Goal: Manage account settings

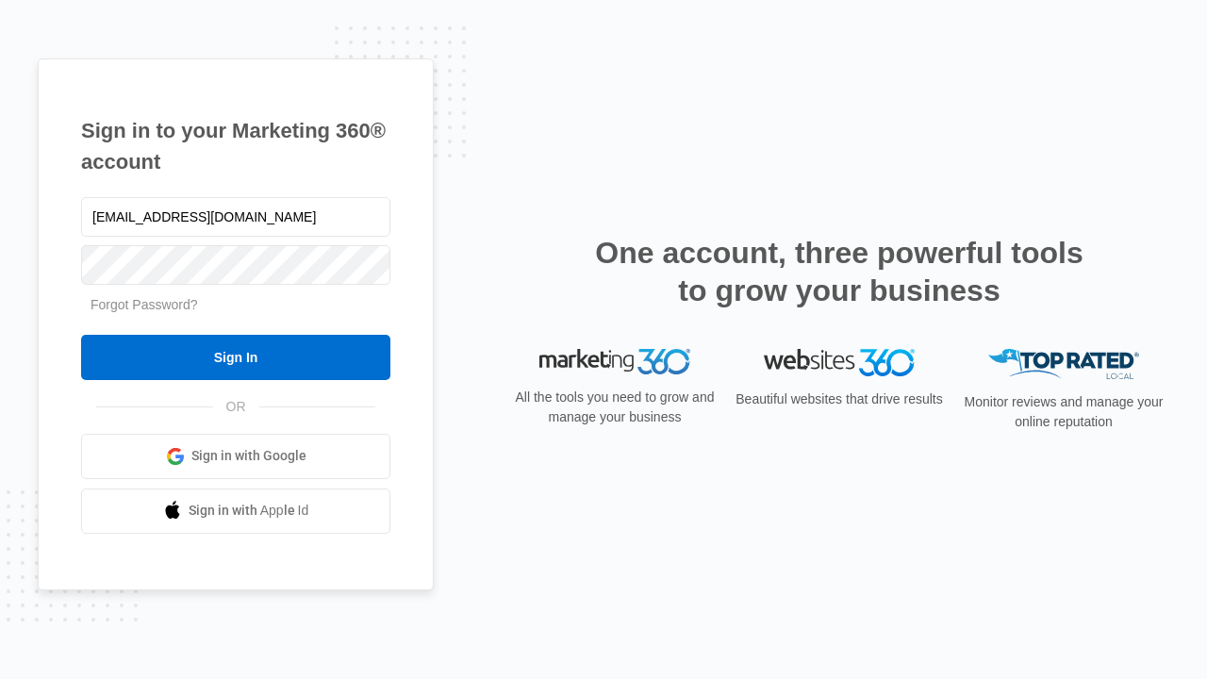
type input "[EMAIL_ADDRESS][DOMAIN_NAME]"
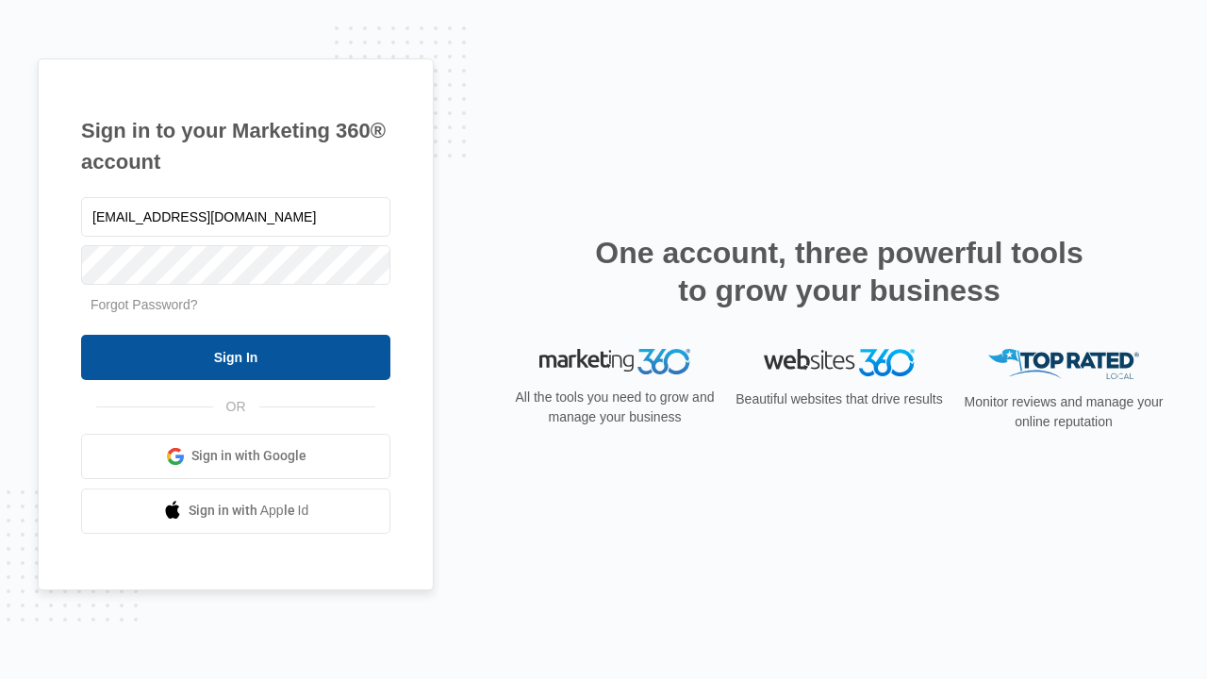
click at [236, 357] on input "Sign In" at bounding box center [235, 357] width 309 height 45
